Goal: Task Accomplishment & Management: Complete application form

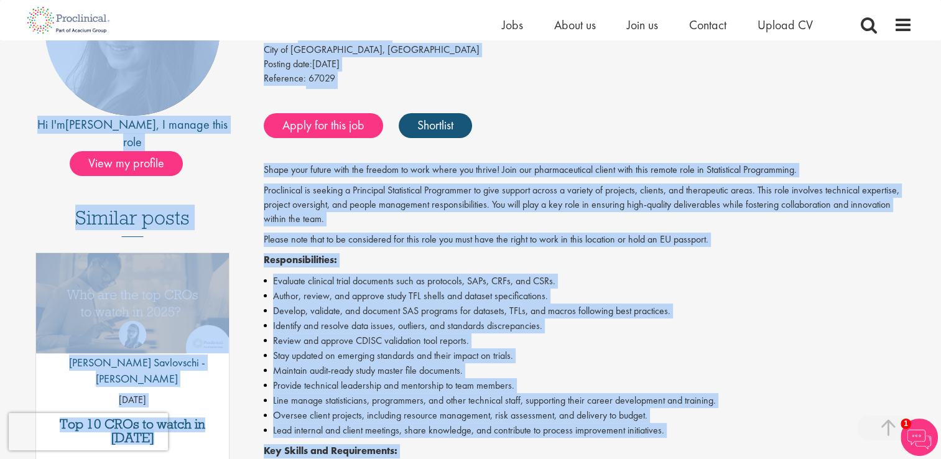
scroll to position [49, 0]
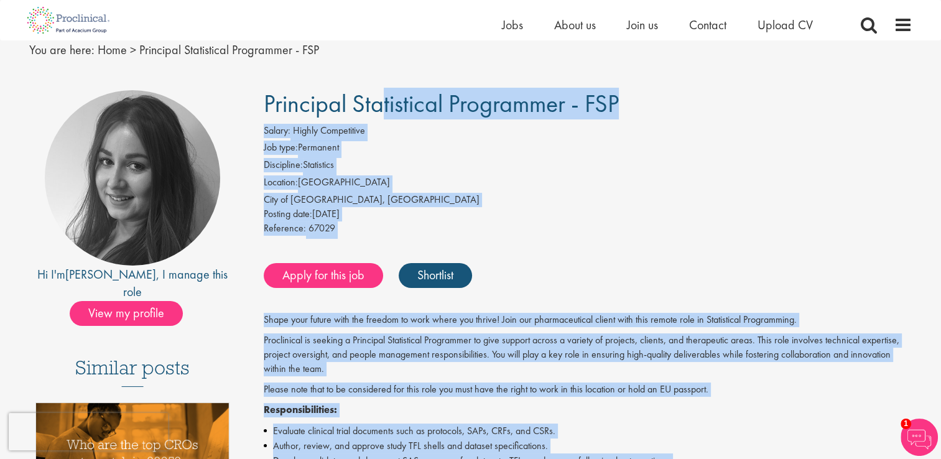
drag, startPoint x: 451, startPoint y: 253, endPoint x: 255, endPoint y: 108, distance: 243.6
copy div "Principal Statistical Programmer - FSP Salary: Highly Competitive Job type: Per…"
click at [304, 275] on link "Apply for this job" at bounding box center [323, 275] width 119 height 25
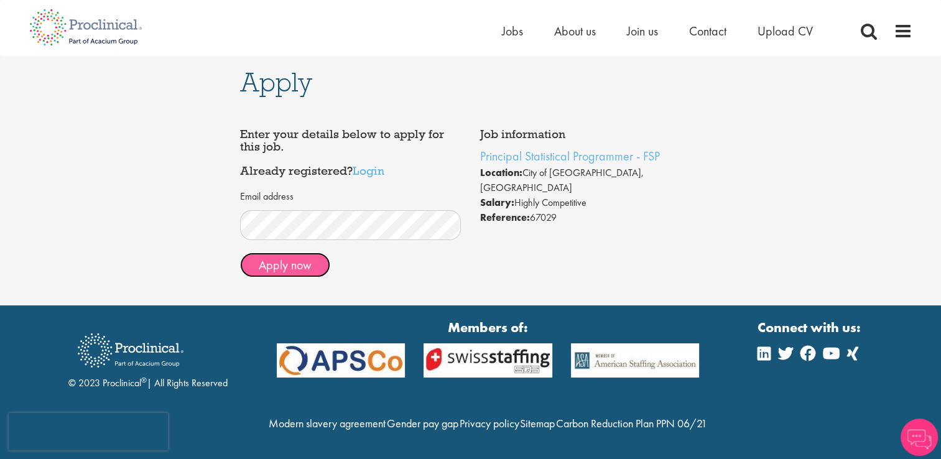
click at [281, 260] on button "Apply now" at bounding box center [285, 264] width 90 height 25
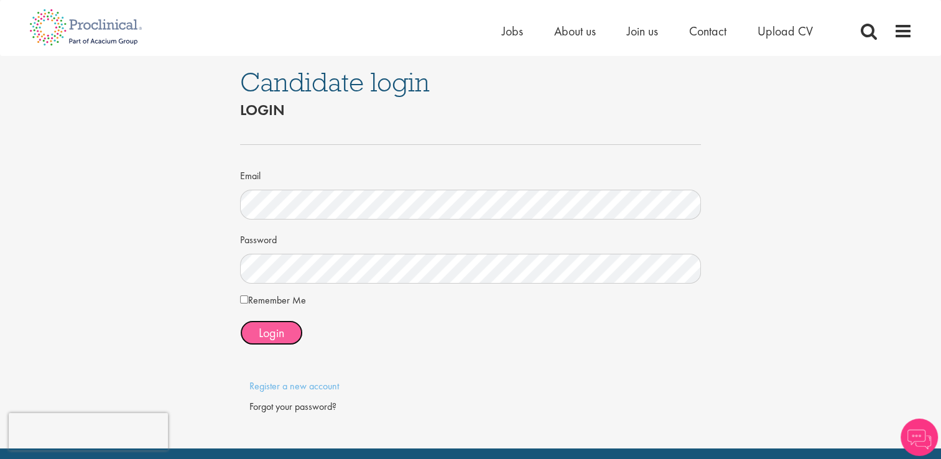
click at [265, 333] on span "Login" at bounding box center [271, 333] width 25 height 16
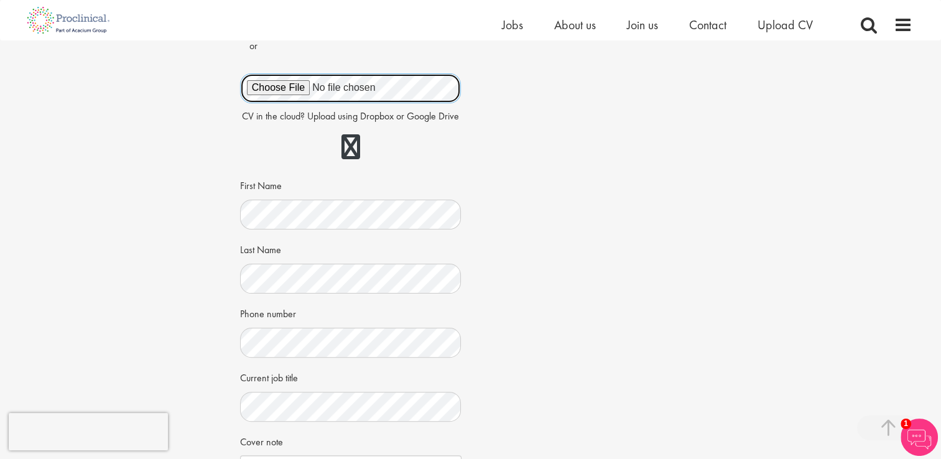
scroll to position [249, 0]
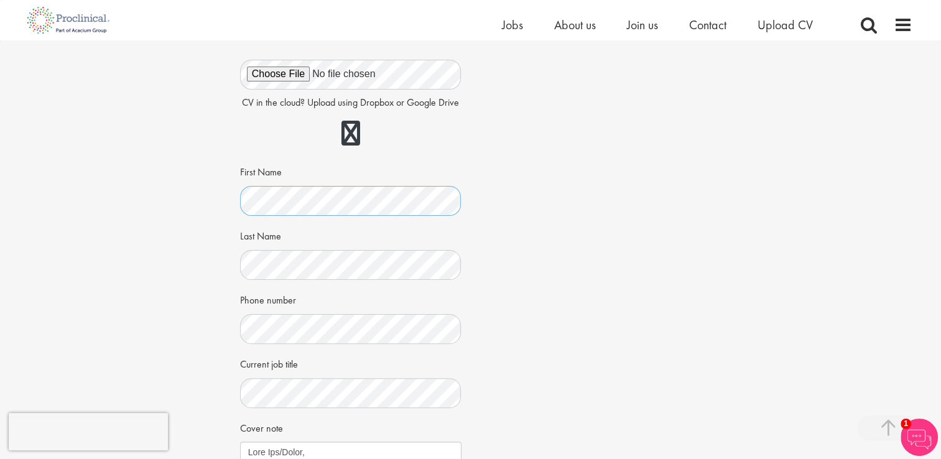
click at [191, 185] on div "Apply Job information Principal Statistical Programmer - FSP Location: City of …" at bounding box center [470, 210] width 959 height 837
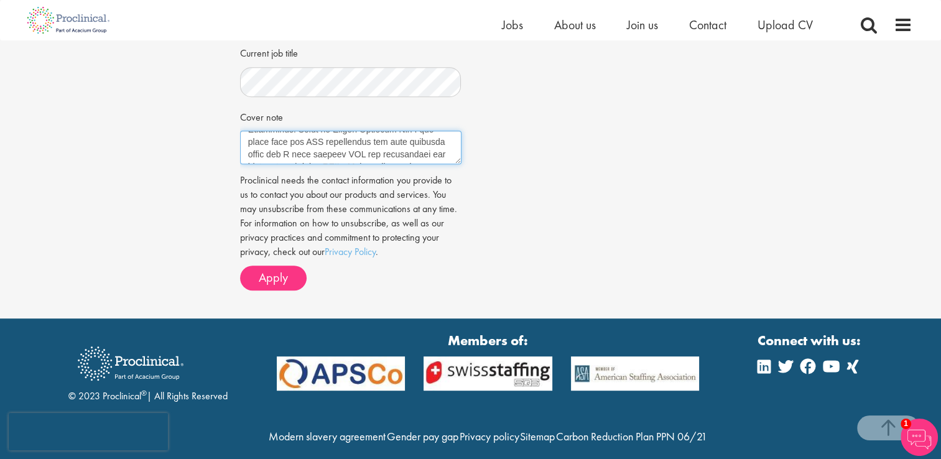
scroll to position [448, 0]
drag, startPoint x: 249, startPoint y: 135, endPoint x: 402, endPoint y: 228, distance: 179.1
paste textarea "a successful Principal Statistical Programmer for your company. I have worked f…"
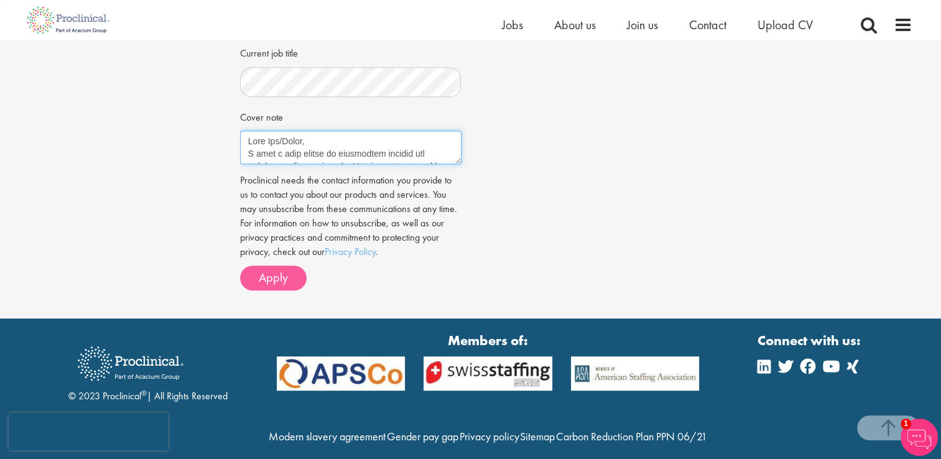
type textarea "Dear Sir/Madam, I have a wide breath of experience working for different indust…"
click at [264, 279] on span "Apply" at bounding box center [273, 277] width 29 height 16
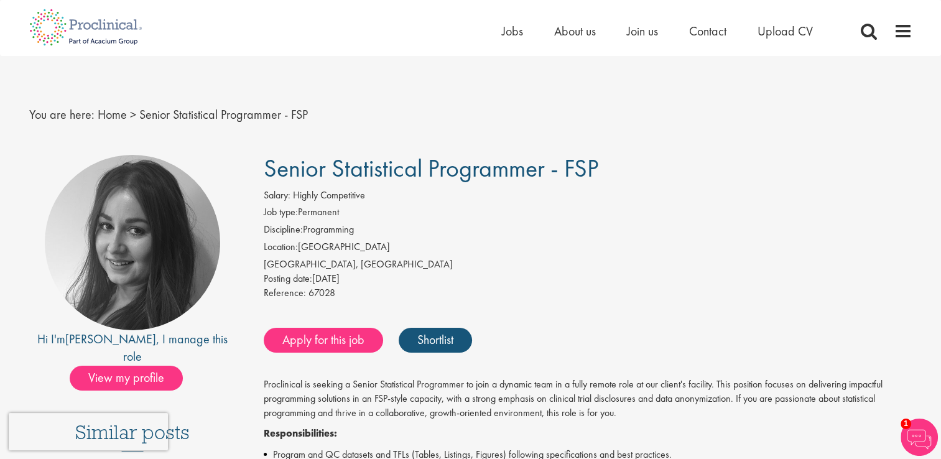
drag, startPoint x: 454, startPoint y: 356, endPoint x: 264, endPoint y: 172, distance: 264.7
drag, startPoint x: 264, startPoint y: 172, endPoint x: 348, endPoint y: 171, distance: 83.3
copy div "Senior Statistical Programmer - FSP Salary: Highly Competitive Job type: Perman…"
click at [327, 335] on link "Apply for this job" at bounding box center [323, 340] width 119 height 25
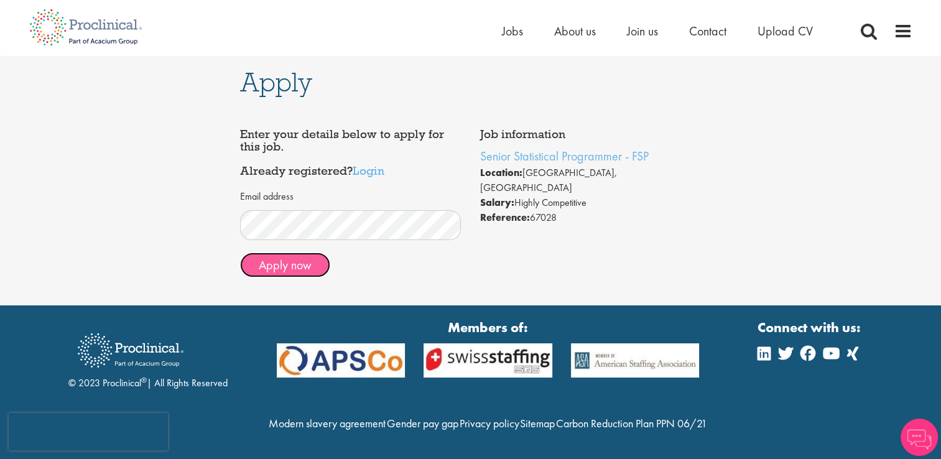
click at [274, 267] on button "Apply now" at bounding box center [285, 264] width 90 height 25
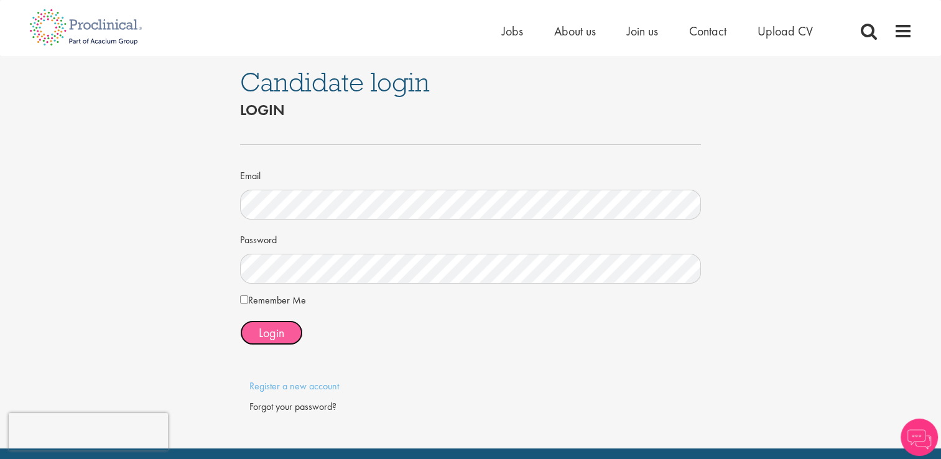
drag, startPoint x: 270, startPoint y: 330, endPoint x: 307, endPoint y: 334, distance: 37.6
click at [272, 331] on span "Login" at bounding box center [271, 333] width 25 height 16
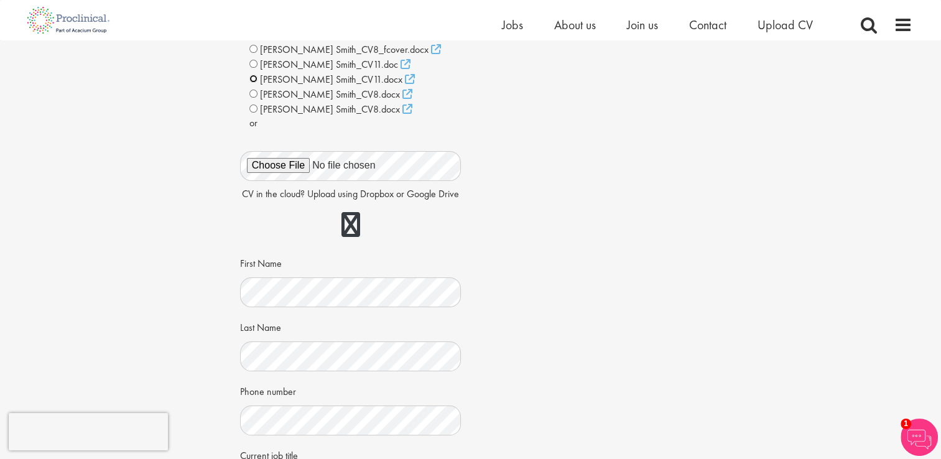
scroll to position [249, 0]
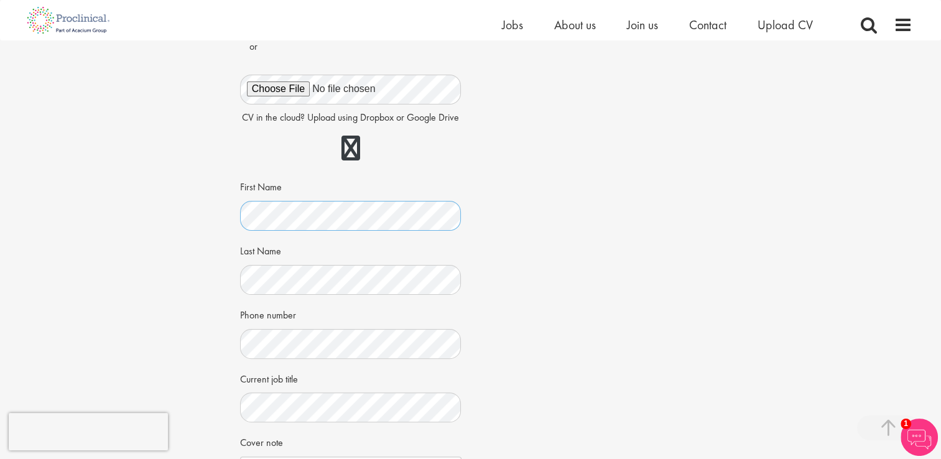
click at [141, 195] on div "Apply Job information Senior Statistical Programmer - FSP Location: [GEOGRAPHIC…" at bounding box center [470, 218] width 959 height 852
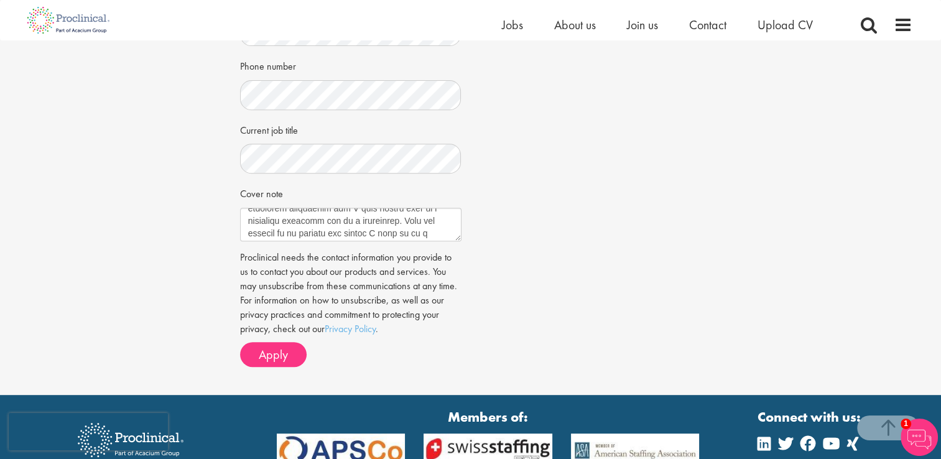
scroll to position [62, 0]
click at [290, 211] on textarea "Cover note" at bounding box center [350, 225] width 221 height 34
type textarea "Lore Ips/Dolor, S amet c adip elitse do eiusmodtem incidid utl etdolorem aliqua…"
click at [272, 357] on span "Apply" at bounding box center [273, 354] width 29 height 16
